Goal: Check status

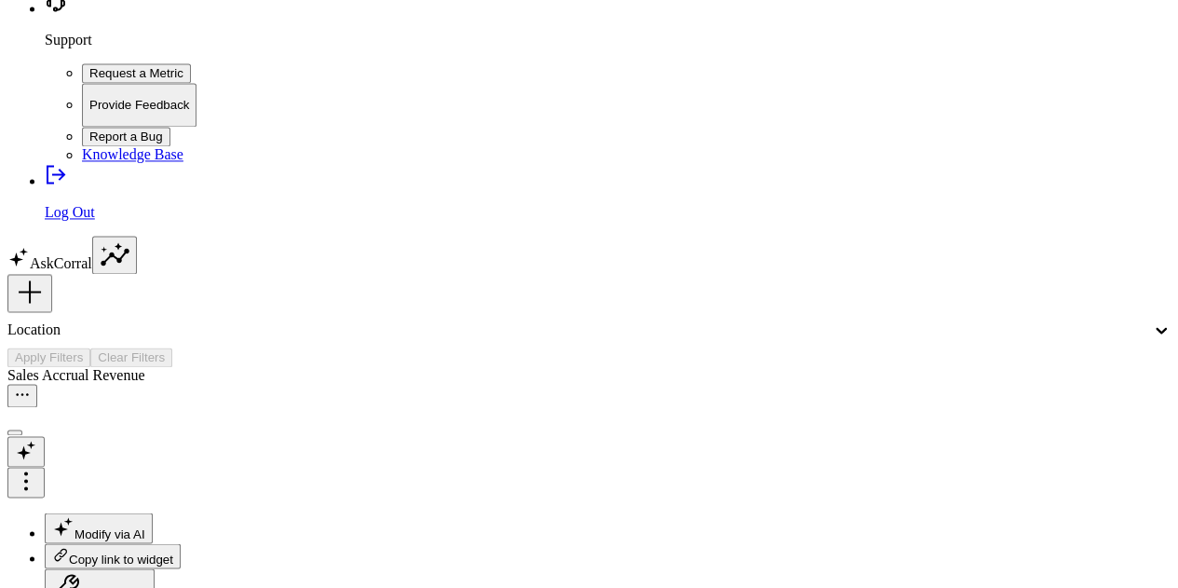
scroll to position [1129, 0]
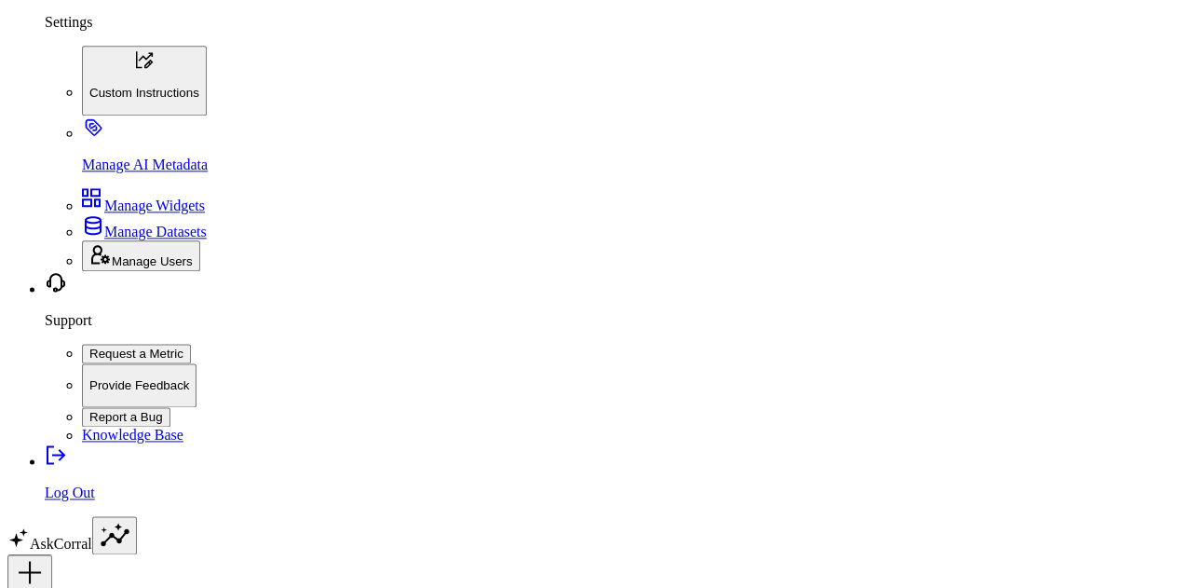
scroll to position [1185, 0]
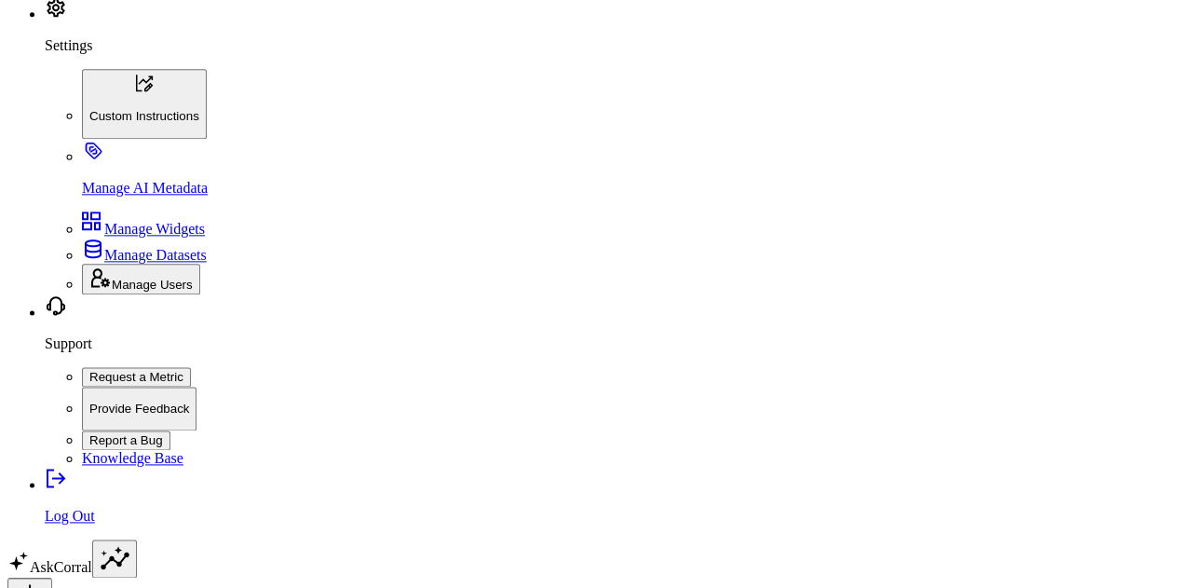
scroll to position [1098, 0]
